Goal: Information Seeking & Learning: Learn about a topic

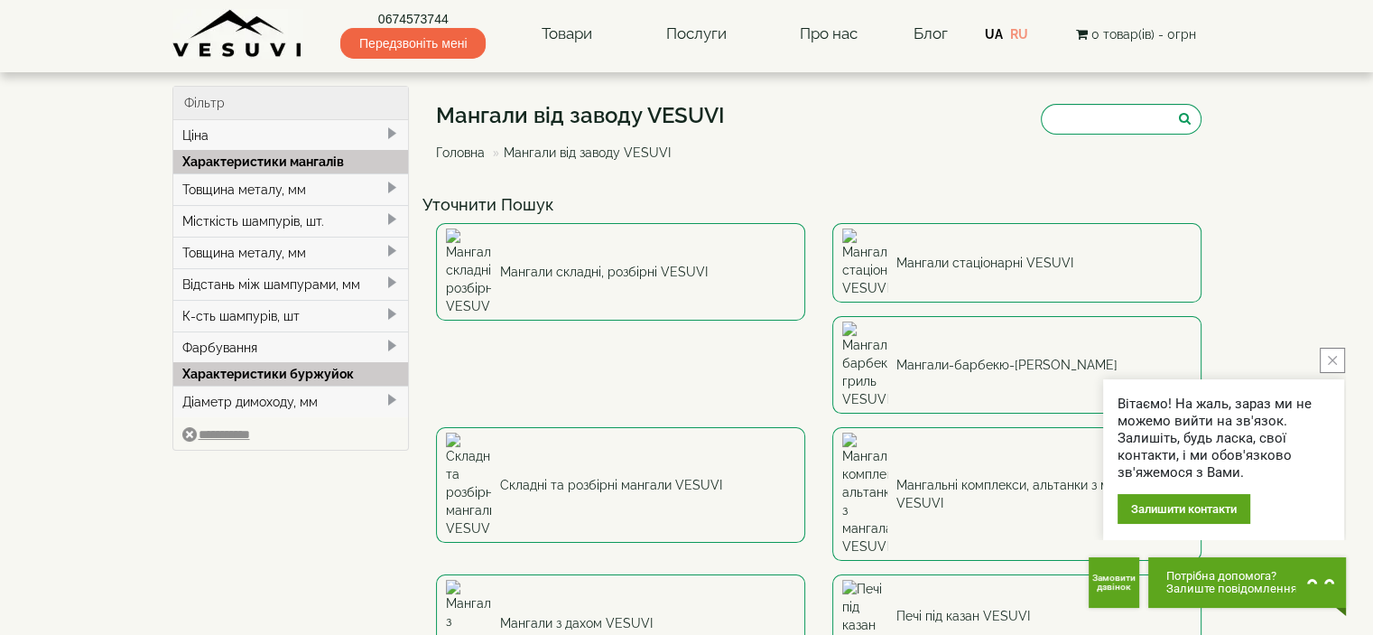
click at [1332, 360] on icon "close button" at bounding box center [1332, 360] width 9 height 9
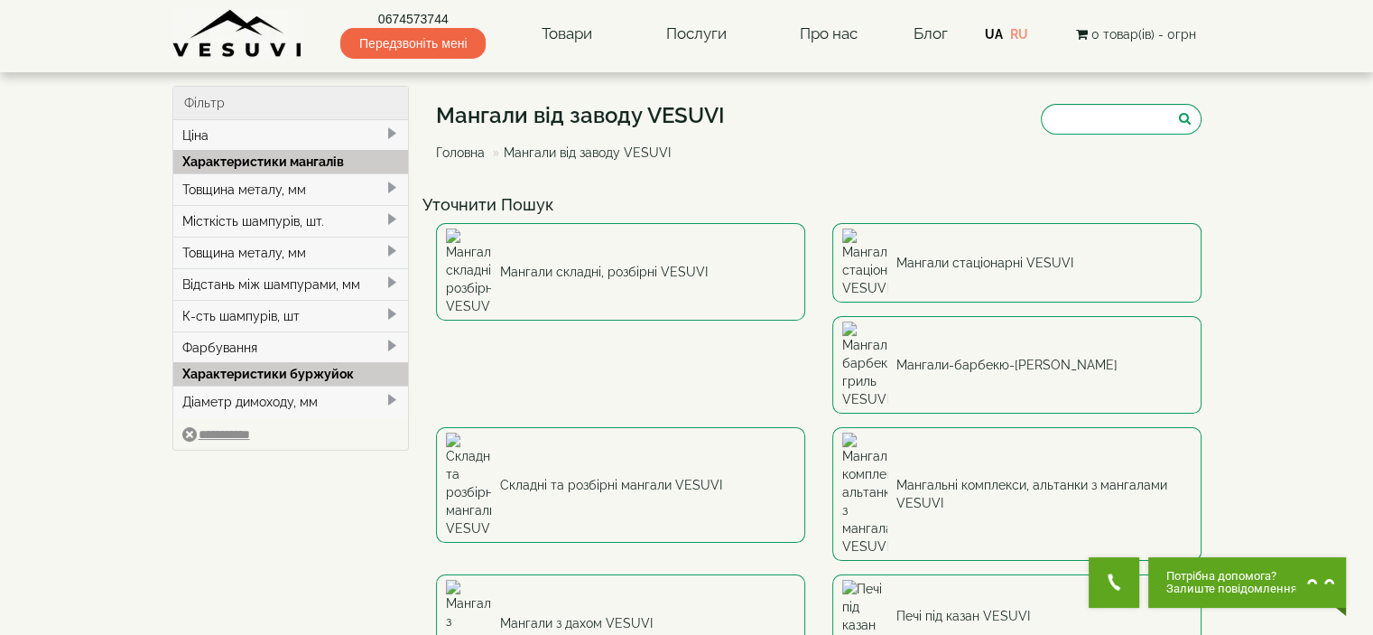
click at [419, 42] on span "Передзвоніть мені" at bounding box center [412, 43] width 145 height 31
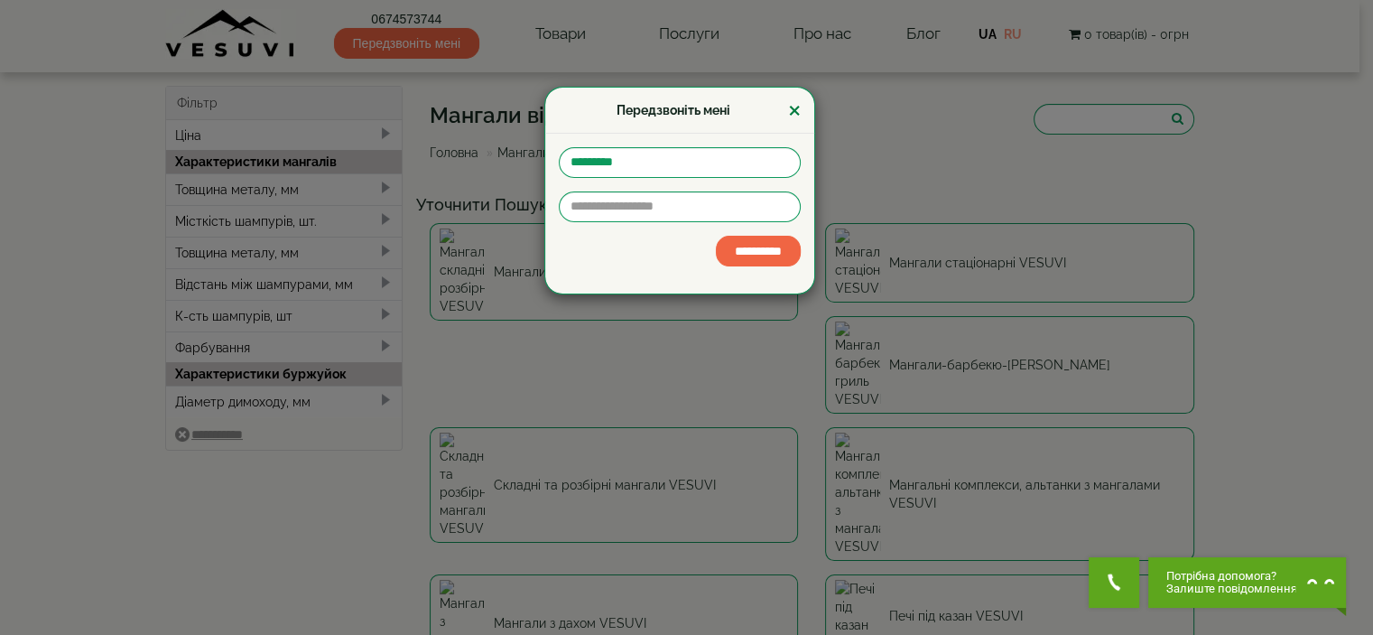
click at [794, 111] on button "×" at bounding box center [794, 110] width 13 height 23
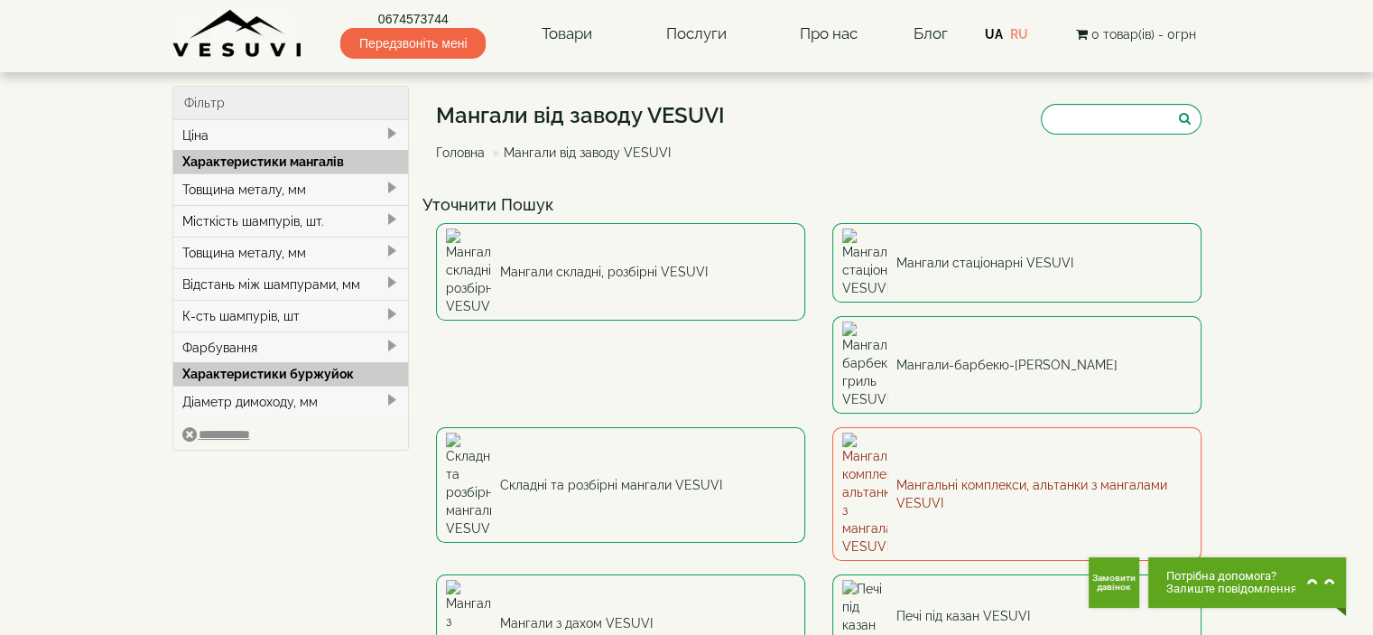
click at [833, 427] on link "Мангальні комплекси, альтанки з мангалами VESUVI" at bounding box center [1017, 494] width 369 height 134
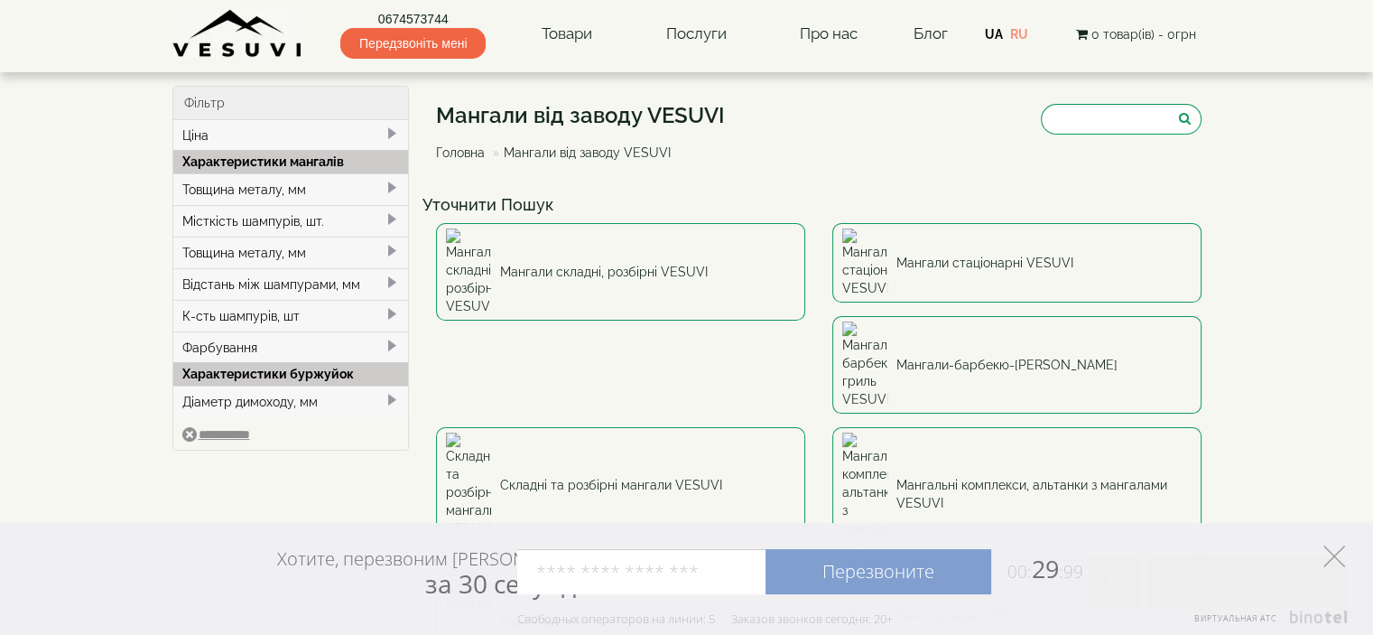
click at [1333, 557] on polygon at bounding box center [1335, 556] width 22 height 22
